Goal: Transaction & Acquisition: Book appointment/travel/reservation

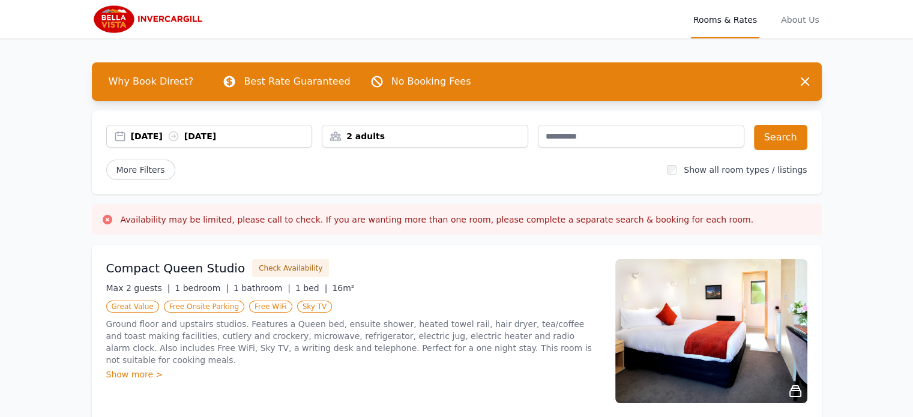
click at [145, 136] on div "[DATE] [DATE]" at bounding box center [221, 136] width 181 height 12
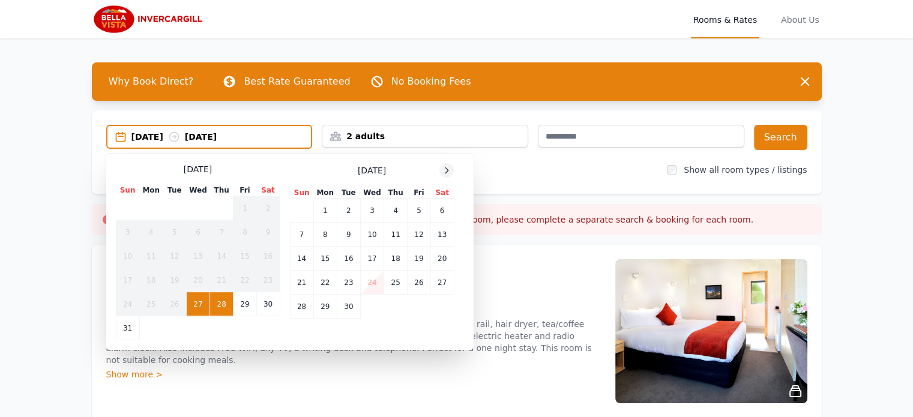
click at [445, 170] on icon at bounding box center [447, 171] width 10 height 10
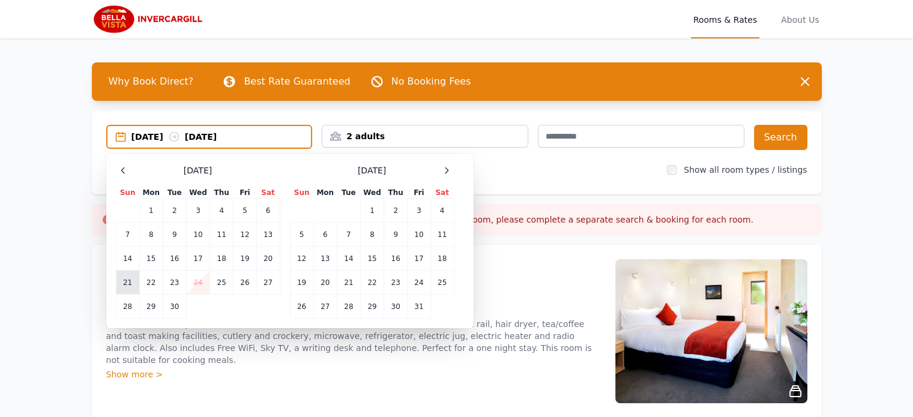
click at [123, 283] on td "21" at bounding box center [127, 283] width 23 height 24
click at [216, 281] on td "25" at bounding box center [221, 283] width 23 height 24
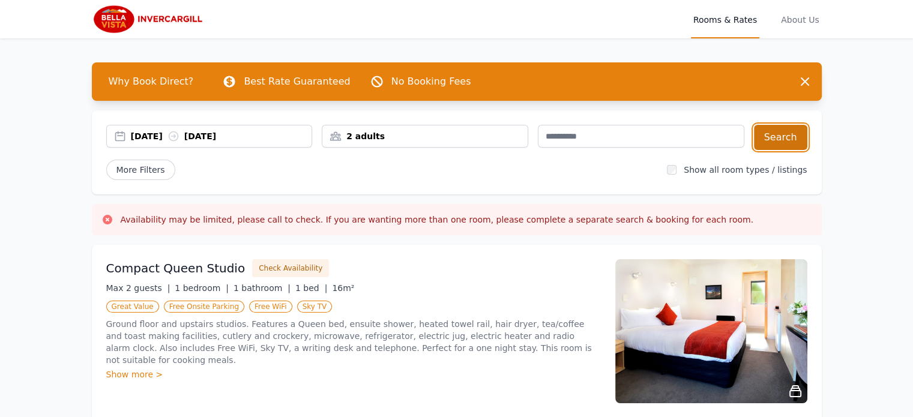
click at [770, 143] on button "Search" at bounding box center [780, 137] width 53 height 25
drag, startPoint x: 409, startPoint y: 127, endPoint x: 404, endPoint y: 136, distance: 11.0
click at [408, 129] on div "2 adults" at bounding box center [425, 136] width 206 height 23
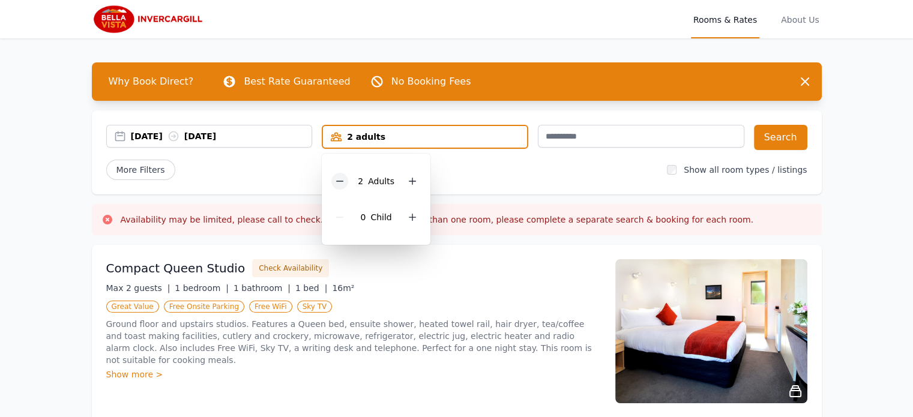
click at [341, 181] on icon at bounding box center [340, 181] width 7 height 0
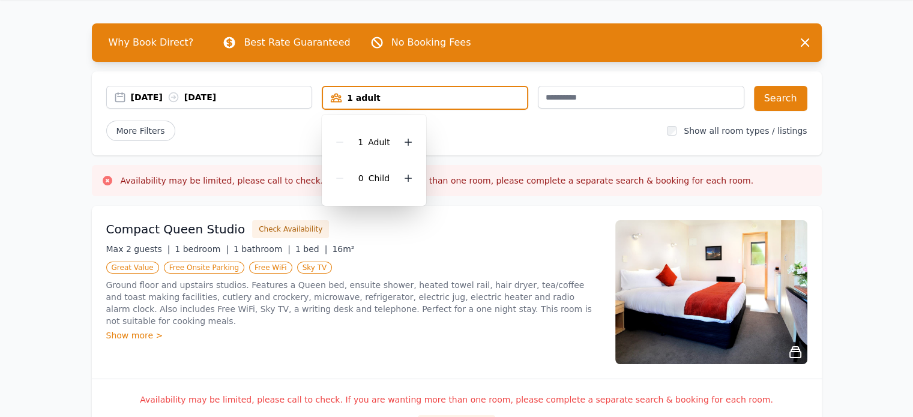
scroll to position [60, 0]
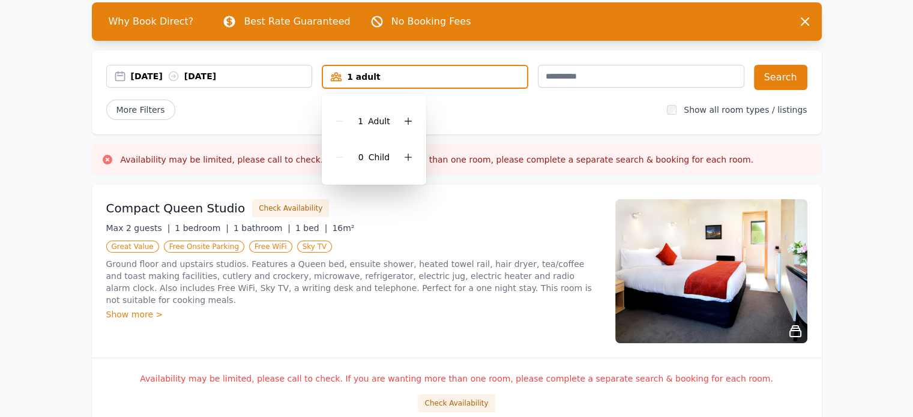
click at [425, 233] on div "Max 2 guests | 1 bedroom | 1 bathroom | 1 bed | 16m²" at bounding box center [353, 228] width 494 height 12
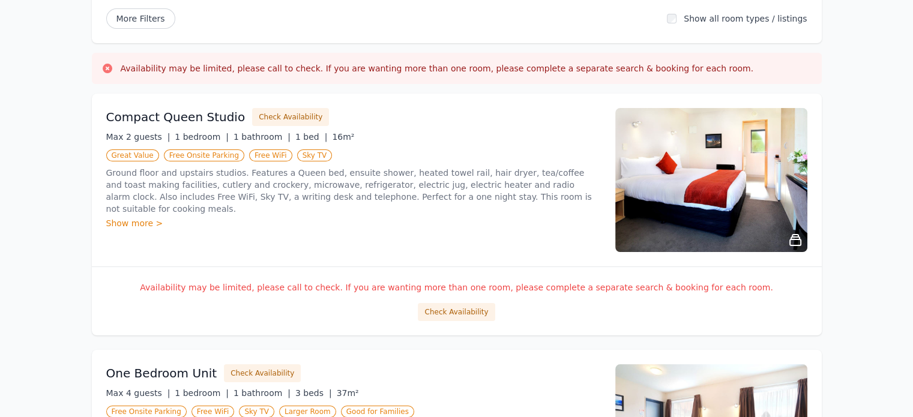
scroll to position [180, 0]
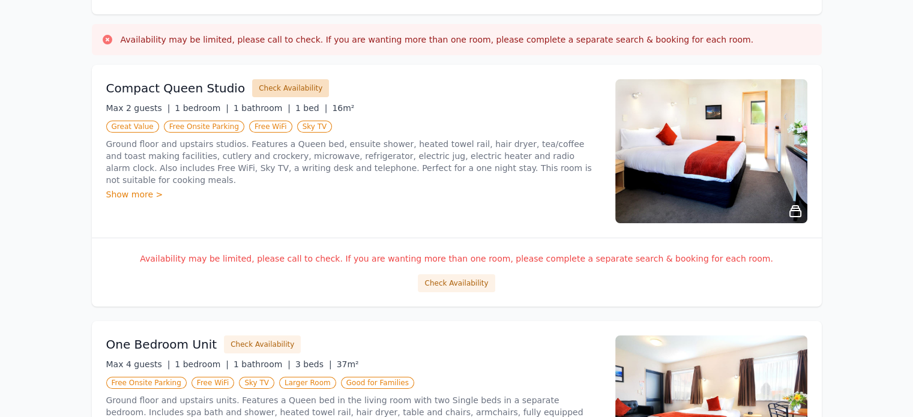
click at [292, 88] on button "Check Availability" at bounding box center [290, 88] width 77 height 18
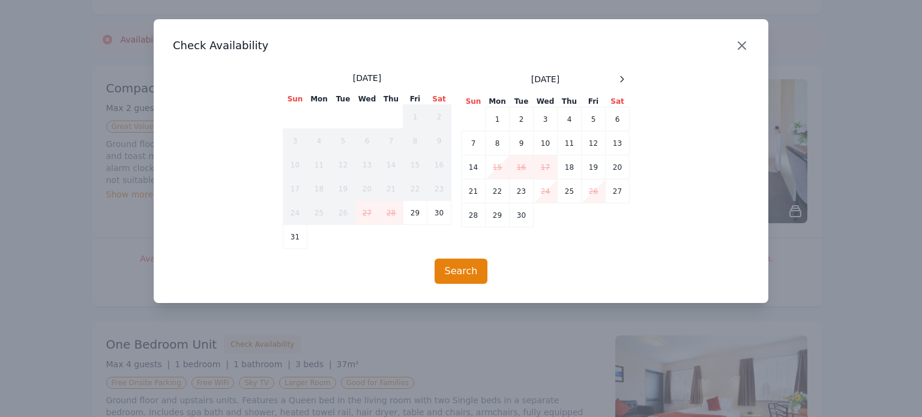
drag, startPoint x: 742, startPoint y: 46, endPoint x: 734, endPoint y: 51, distance: 9.0
click at [742, 46] on icon "button" at bounding box center [741, 45] width 7 height 7
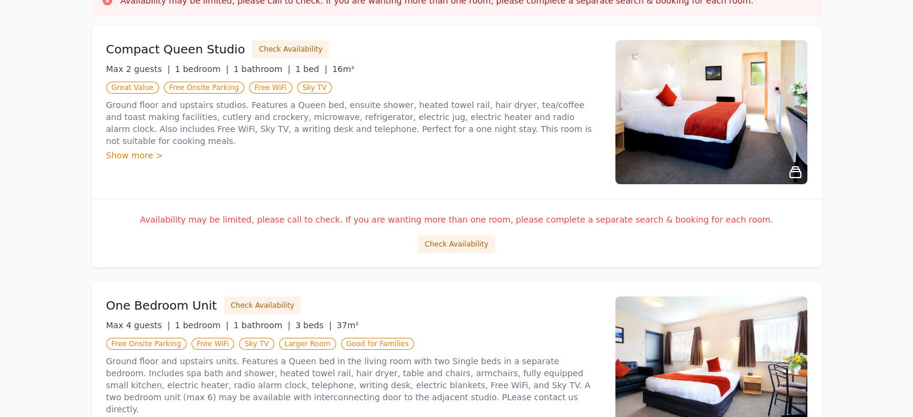
scroll to position [240, 0]
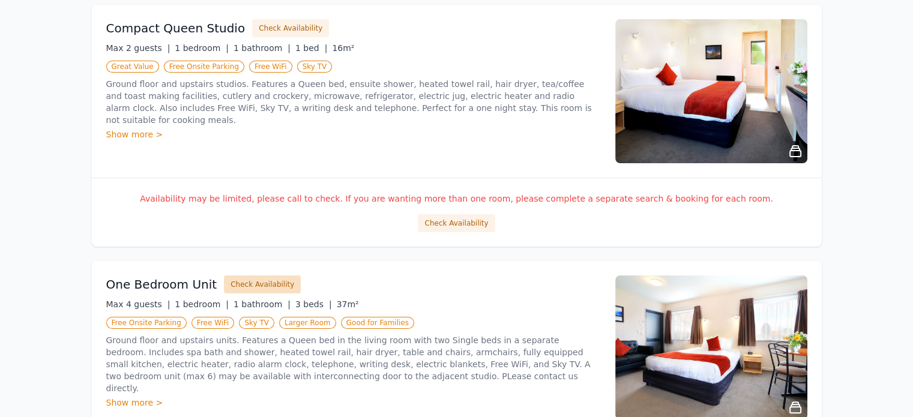
click at [255, 287] on button "Check Availability" at bounding box center [262, 284] width 77 height 18
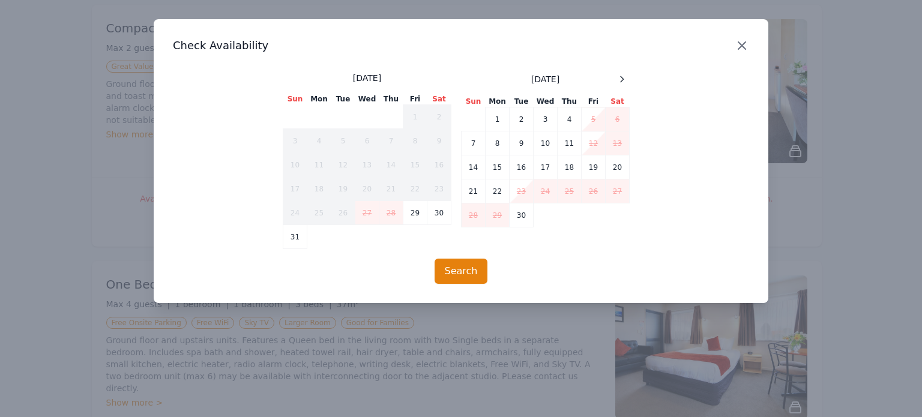
click at [743, 43] on icon "button" at bounding box center [741, 45] width 14 height 14
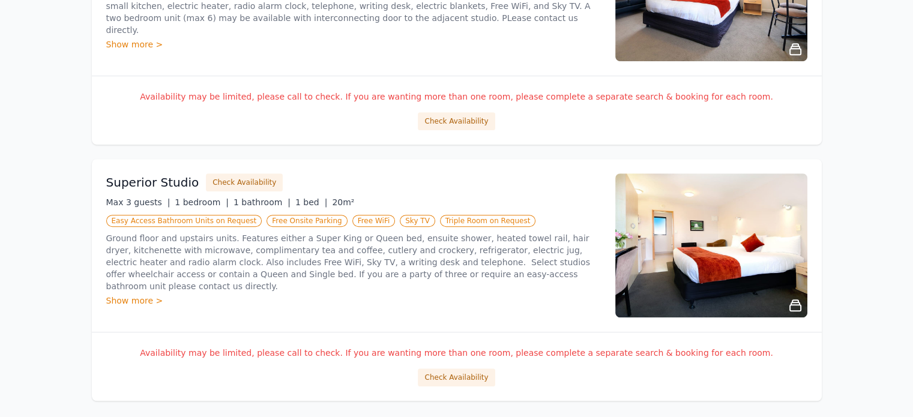
scroll to position [600, 0]
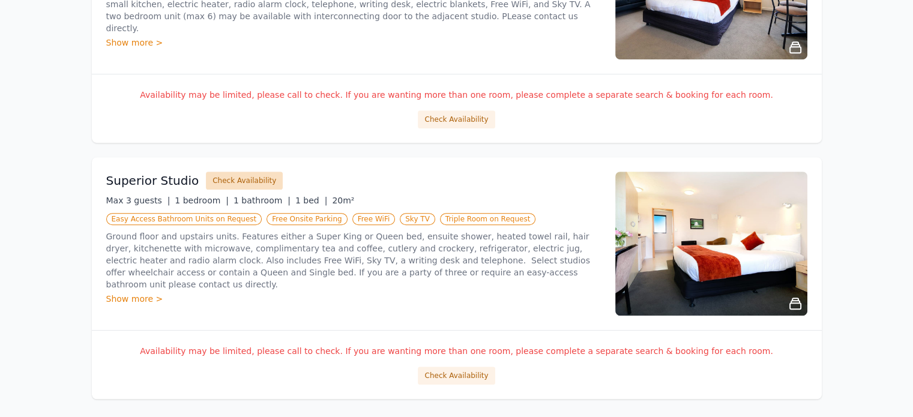
click at [214, 179] on button "Check Availability" at bounding box center [244, 181] width 77 height 18
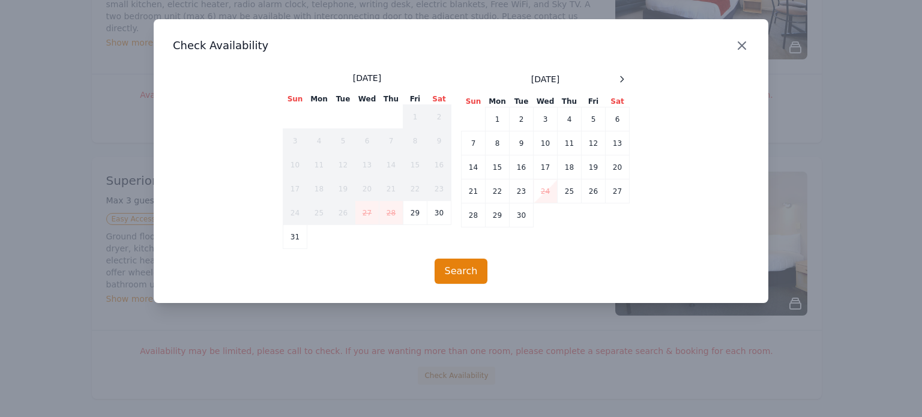
click at [742, 43] on icon "button" at bounding box center [741, 45] width 14 height 14
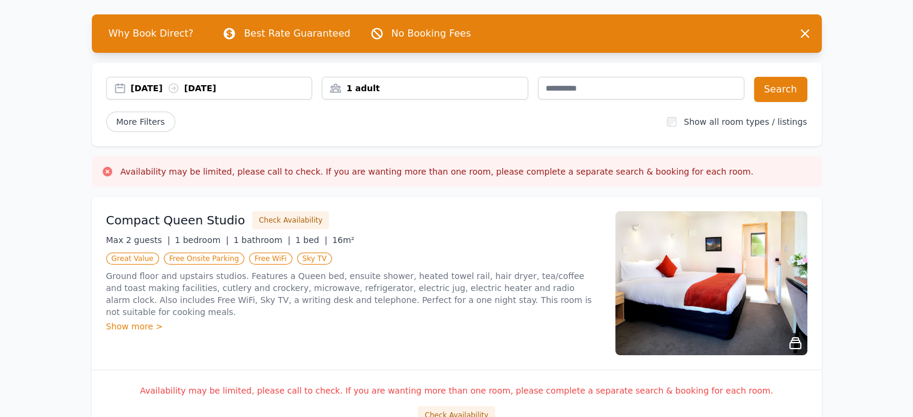
scroll to position [0, 0]
